Goal: Transaction & Acquisition: Purchase product/service

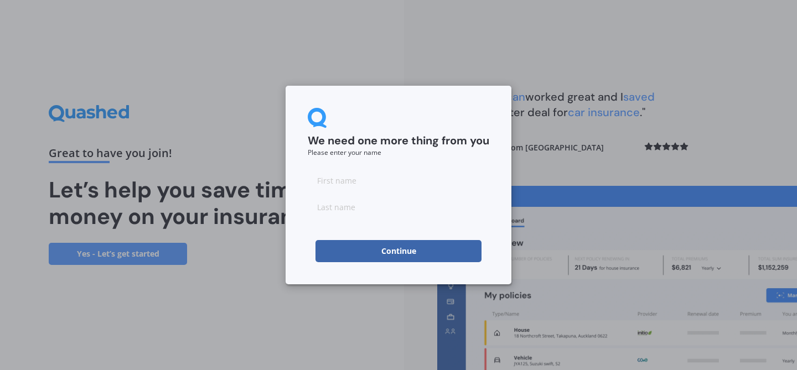
click at [405, 256] on button "Continue" at bounding box center [398, 251] width 166 height 22
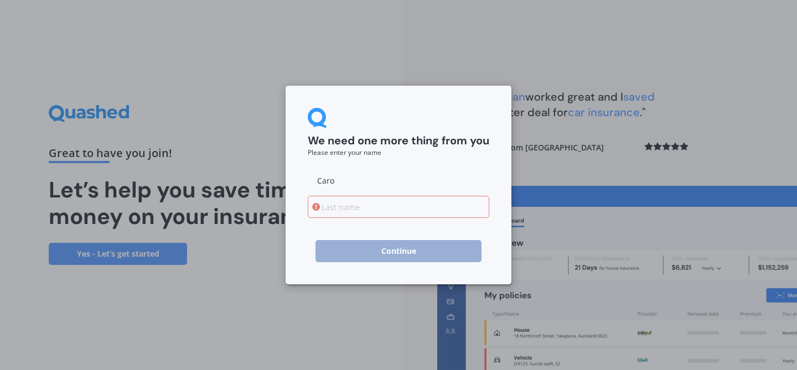
type input "Caro"
click at [349, 210] on input at bounding box center [399, 207] width 182 height 22
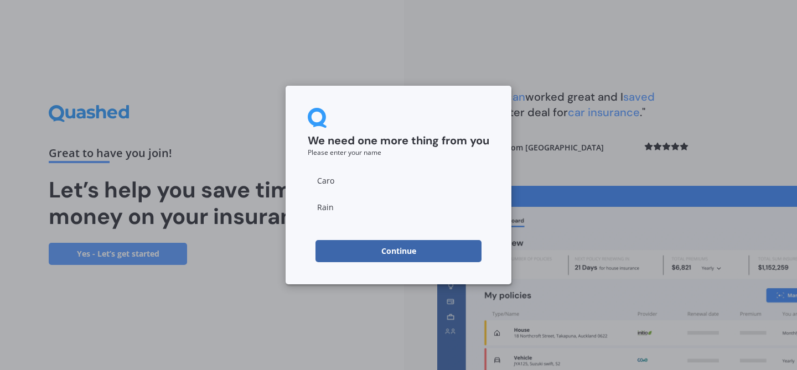
type input "Rain"
click at [343, 248] on button "Continue" at bounding box center [398, 251] width 166 height 22
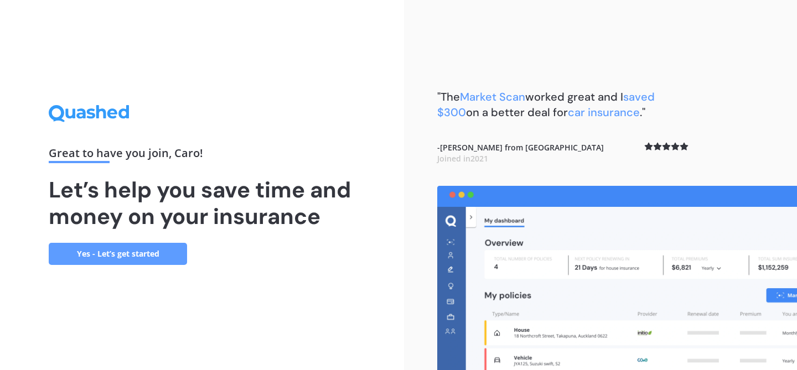
click at [141, 253] on link "Yes - Let’s get started" at bounding box center [118, 254] width 138 height 22
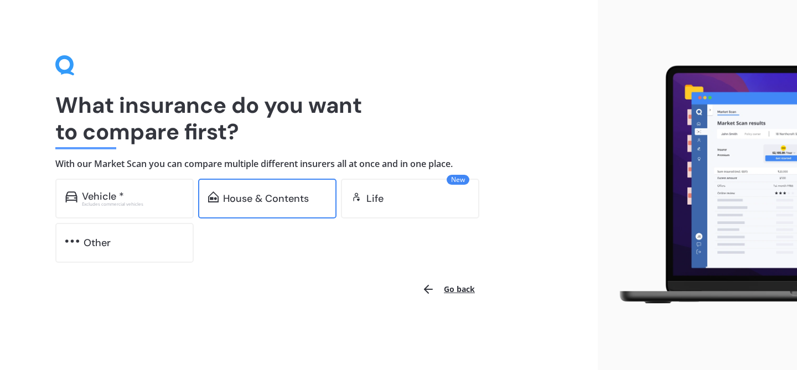
click at [250, 206] on div "House & Contents" at bounding box center [267, 199] width 138 height 40
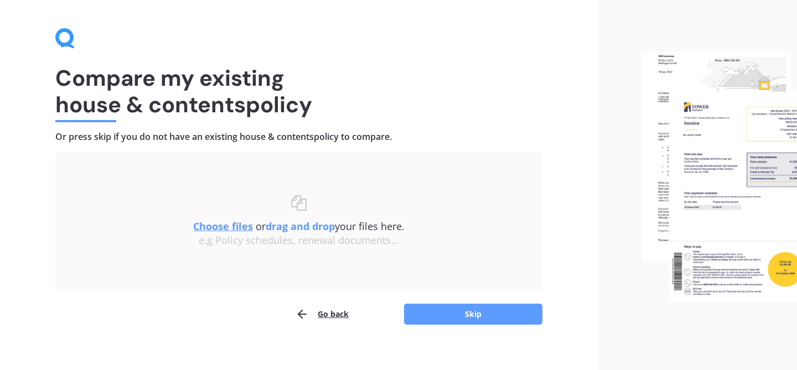
scroll to position [37, 0]
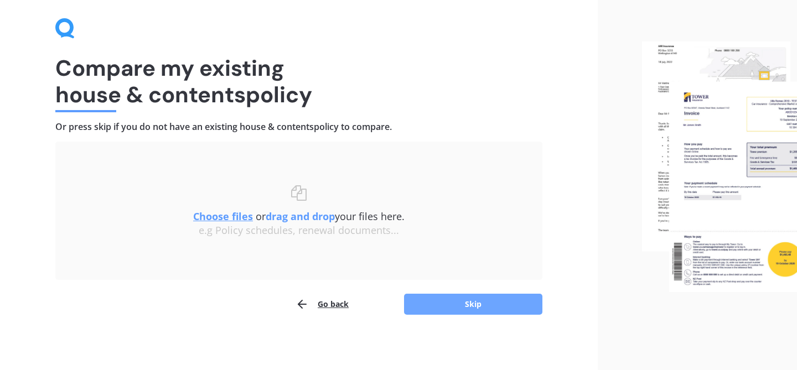
click at [471, 299] on button "Skip" at bounding box center [473, 304] width 138 height 21
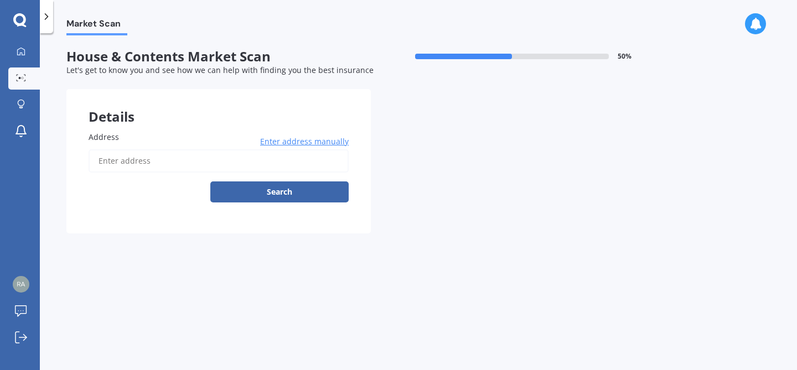
click at [196, 162] on input "Address" at bounding box center [219, 160] width 260 height 23
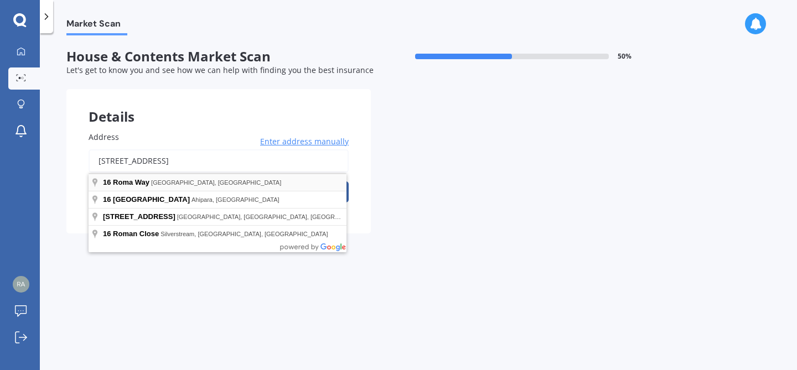
type input "[STREET_ADDRESS]"
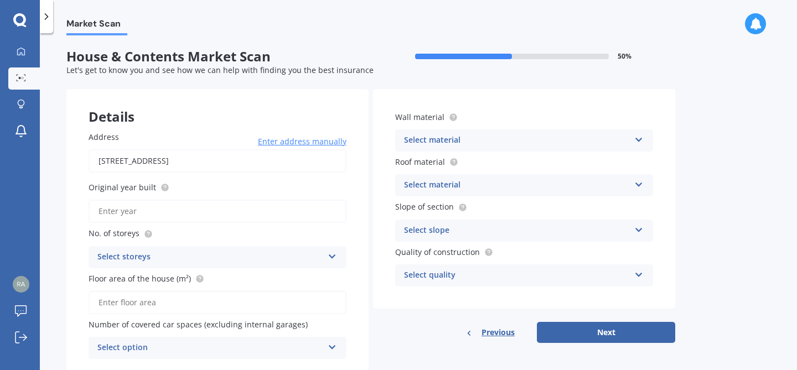
click at [239, 216] on input "Original year built" at bounding box center [218, 211] width 258 height 23
type input "2022"
click at [330, 258] on icon at bounding box center [332, 255] width 9 height 8
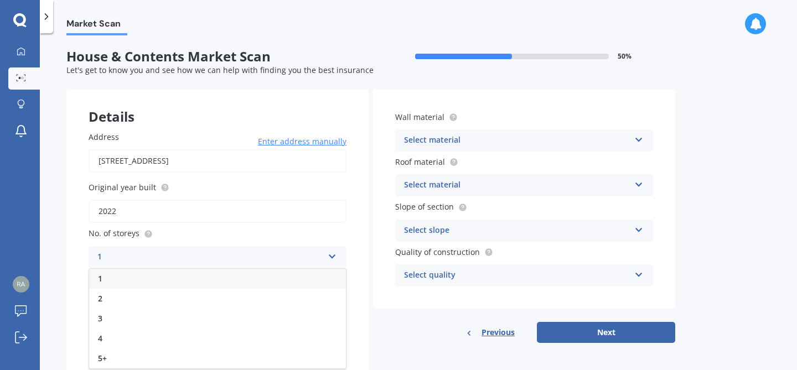
click at [313, 280] on div "1" at bounding box center [217, 279] width 257 height 20
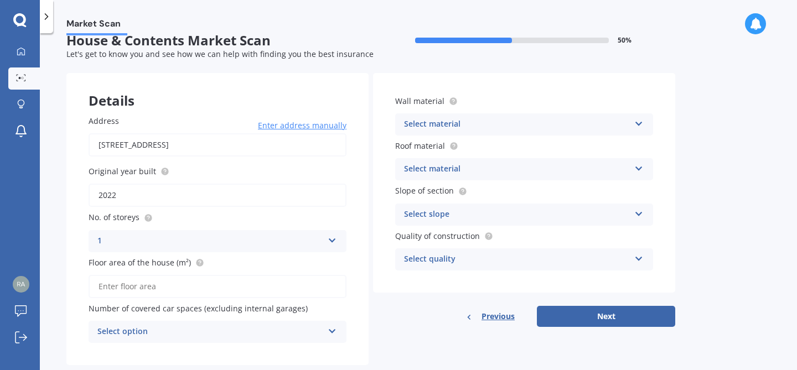
scroll to position [41, 0]
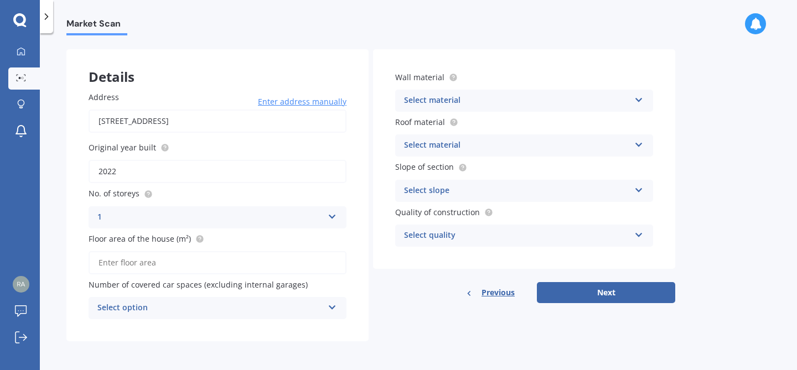
click at [331, 266] on input "Floor area of the house (m²)" at bounding box center [218, 262] width 258 height 23
type input "220"
click at [335, 309] on icon at bounding box center [332, 306] width 9 height 8
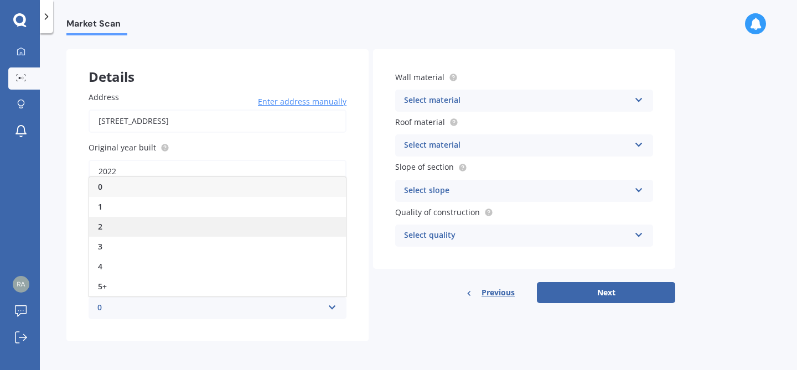
click at [284, 224] on div "2" at bounding box center [217, 227] width 257 height 20
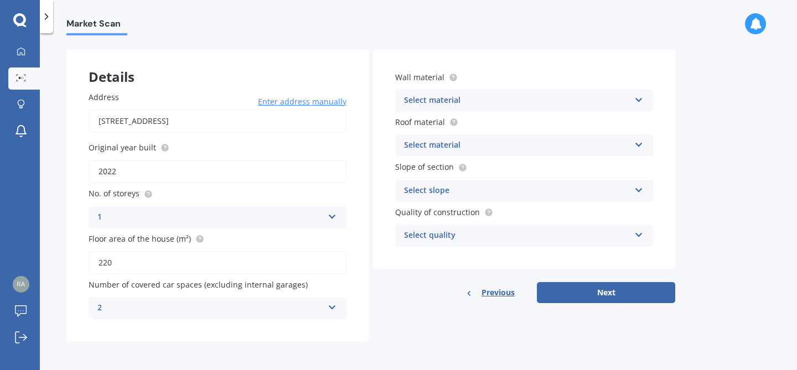
scroll to position [0, 0]
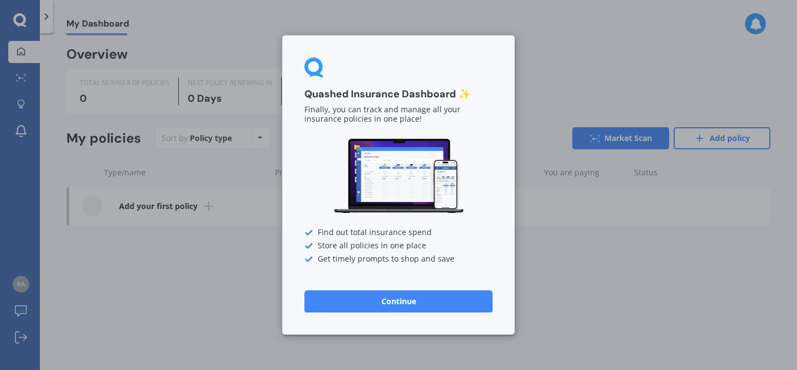
click at [393, 292] on button "Continue" at bounding box center [398, 302] width 188 height 22
